Goal: Navigation & Orientation: Find specific page/section

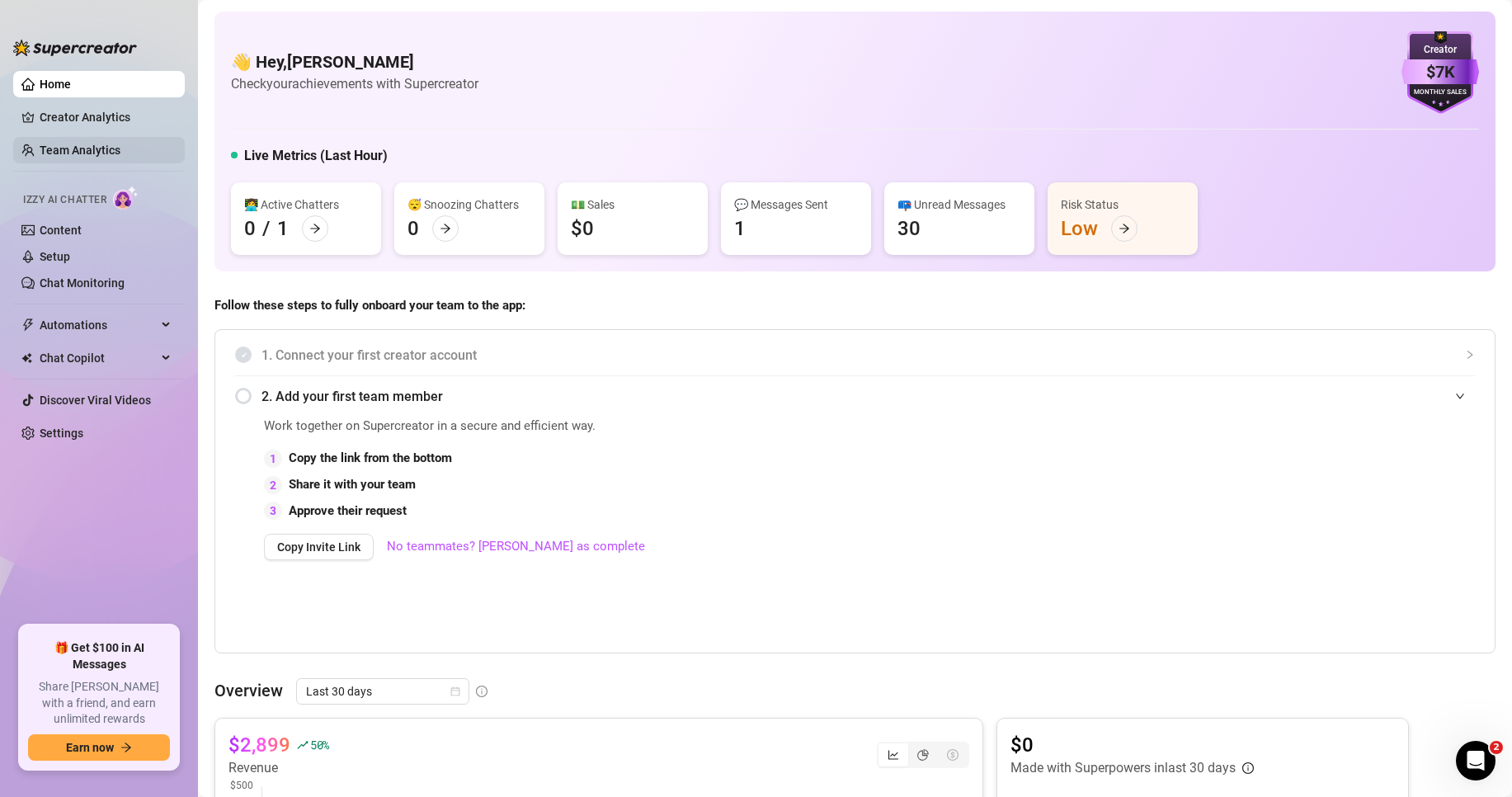
click at [96, 153] on link "Team Analytics" at bounding box center [80, 150] width 81 height 13
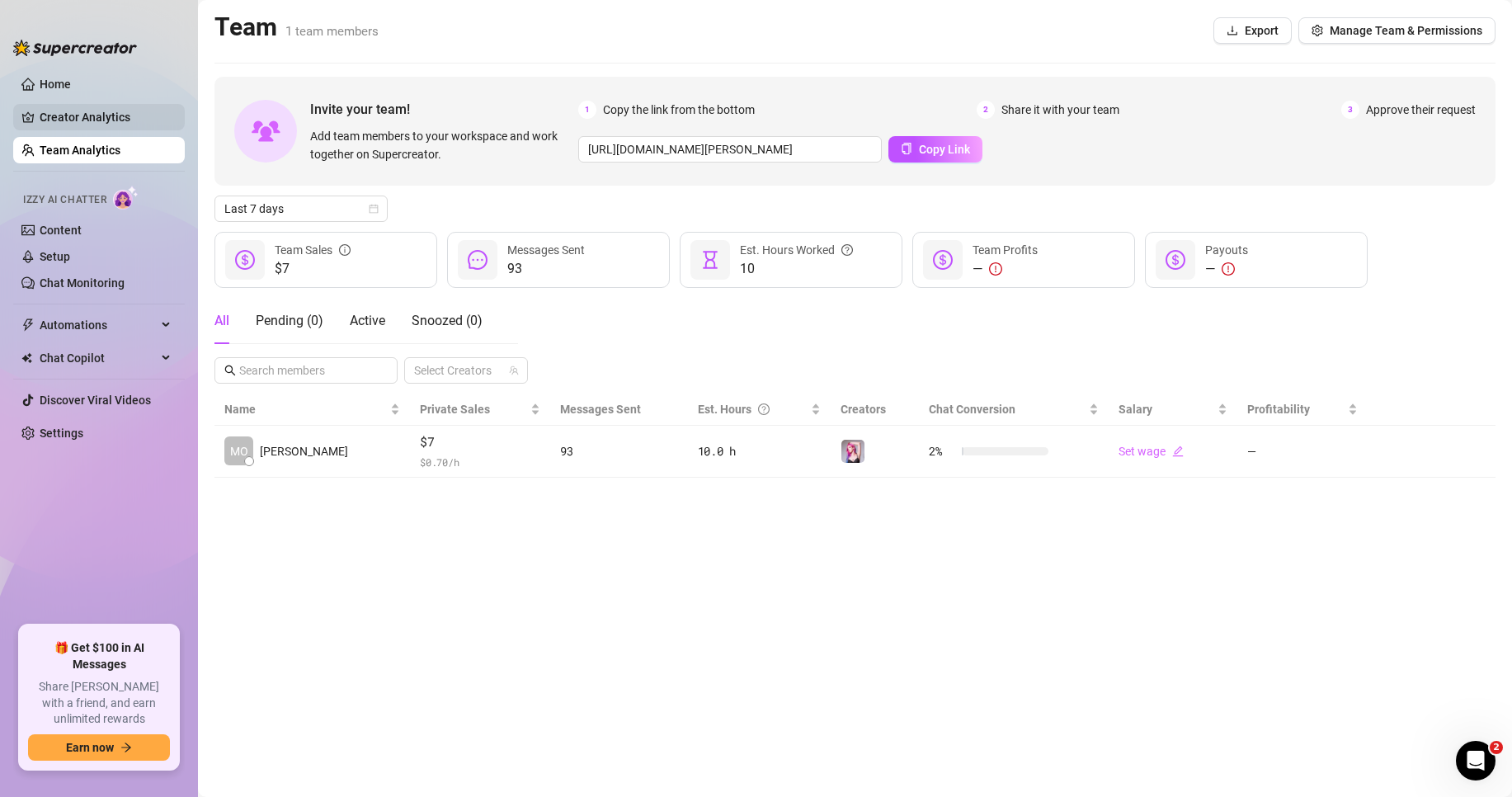
click at [100, 111] on link "Creator Analytics" at bounding box center [106, 117] width 132 height 26
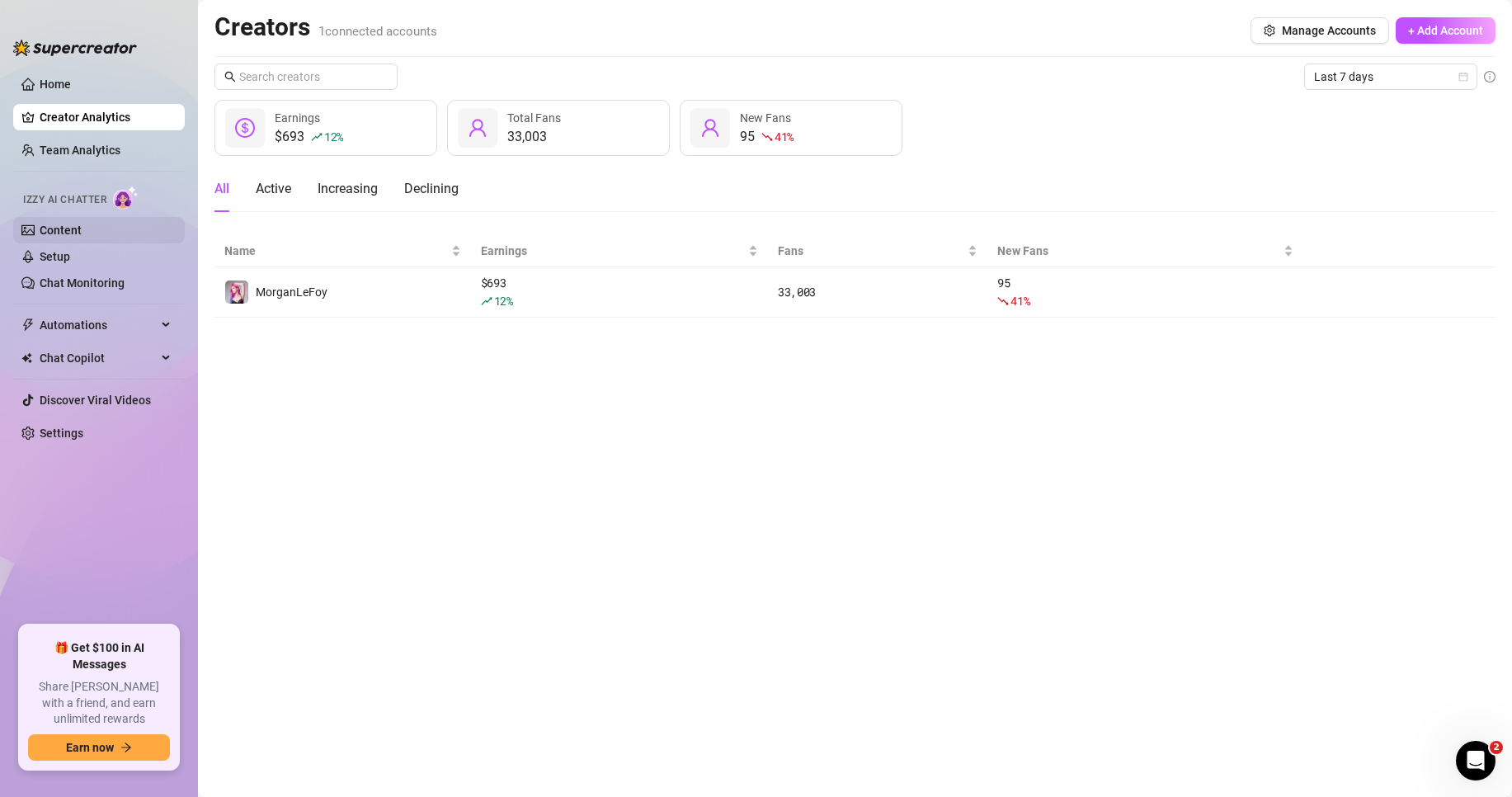
click at [82, 230] on link "Content" at bounding box center [61, 230] width 42 height 13
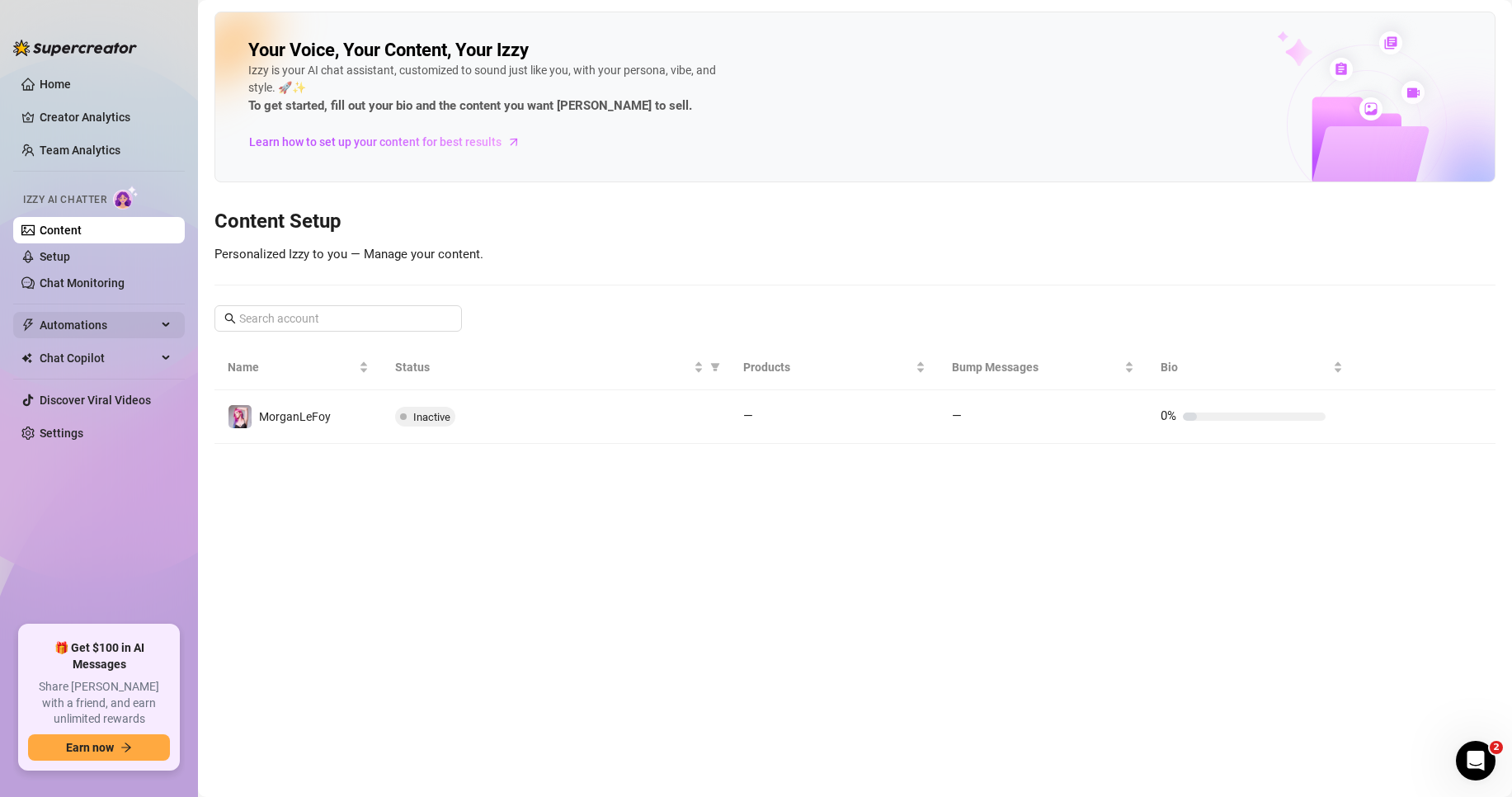
click at [168, 325] on div "Automations" at bounding box center [99, 325] width 172 height 26
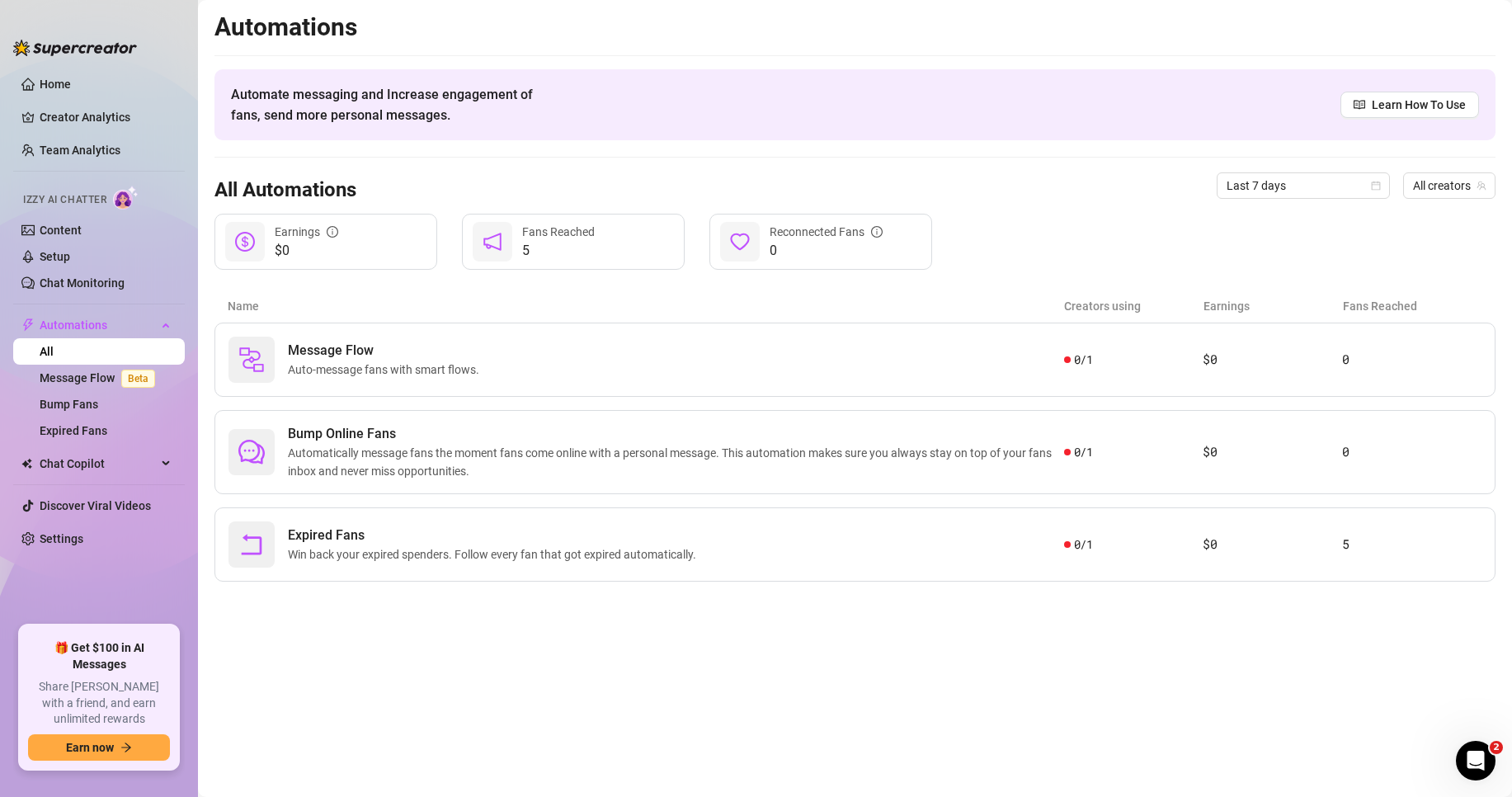
click at [764, 644] on main "Automations Automate messaging and Increase engagement of fans, send more perso…" at bounding box center [855, 398] width 1314 height 797
